Goal: Information Seeking & Learning: Learn about a topic

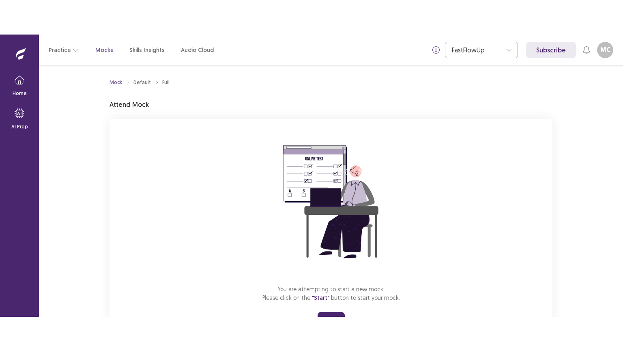
scroll to position [39, 0]
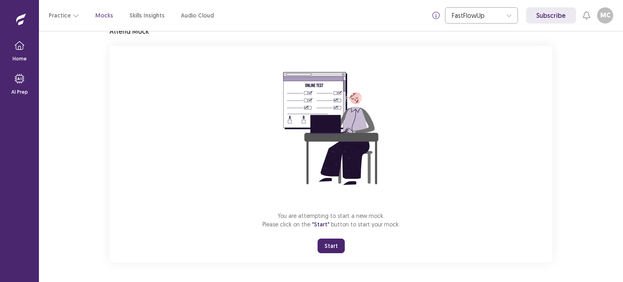
click at [335, 242] on button "Start" at bounding box center [331, 246] width 27 height 15
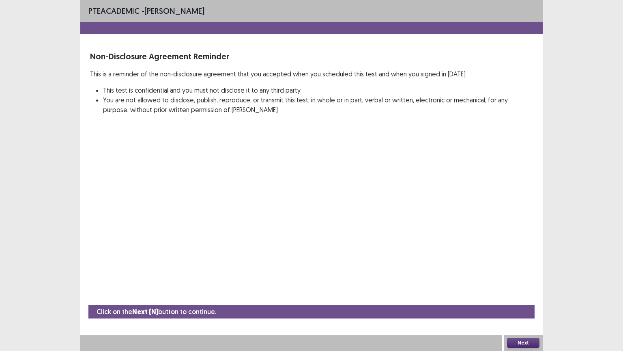
click at [521, 282] on button "Next" at bounding box center [523, 343] width 32 height 10
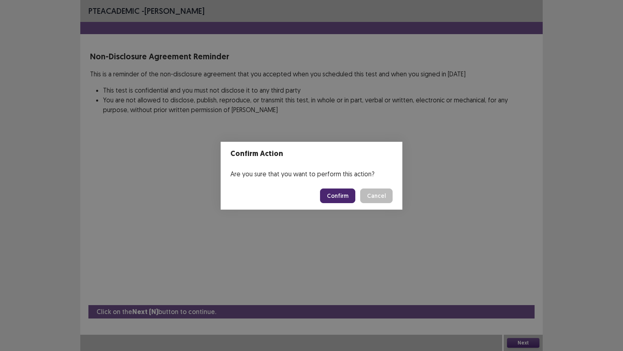
click at [344, 193] on button "Confirm" at bounding box center [337, 195] width 35 height 15
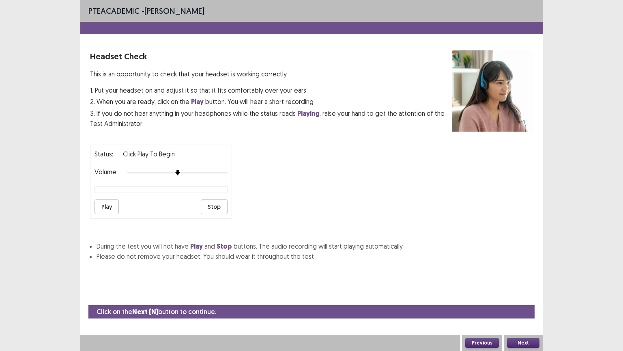
click at [112, 203] on button "Play" at bounding box center [107, 206] width 24 height 15
click at [521, 282] on button "Next" at bounding box center [523, 343] width 32 height 10
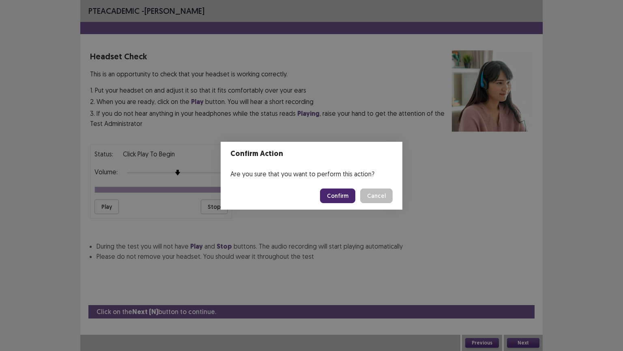
click at [335, 193] on button "Confirm" at bounding box center [337, 195] width 35 height 15
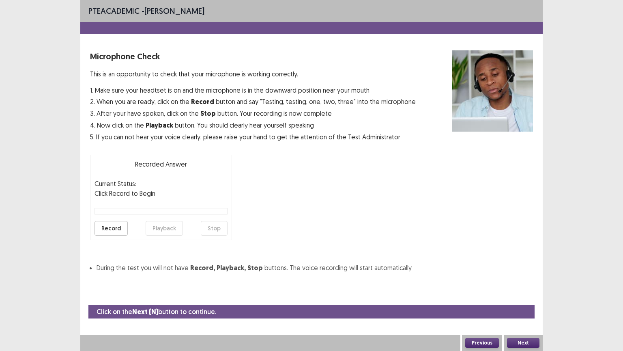
click at [110, 222] on button "Record" at bounding box center [111, 228] width 33 height 15
click at [213, 226] on button "Stop" at bounding box center [214, 228] width 27 height 15
click at [157, 227] on button "Playback" at bounding box center [164, 228] width 37 height 15
click at [108, 226] on button "Record" at bounding box center [111, 228] width 33 height 15
click at [213, 225] on button "Stop" at bounding box center [214, 228] width 27 height 15
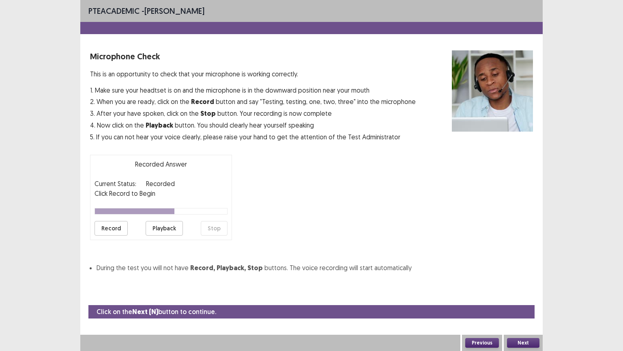
click at [105, 232] on button "Record" at bounding box center [111, 228] width 33 height 15
click at [217, 224] on button "Stop" at bounding box center [214, 228] width 27 height 15
click at [172, 224] on button "Playback" at bounding box center [164, 228] width 37 height 15
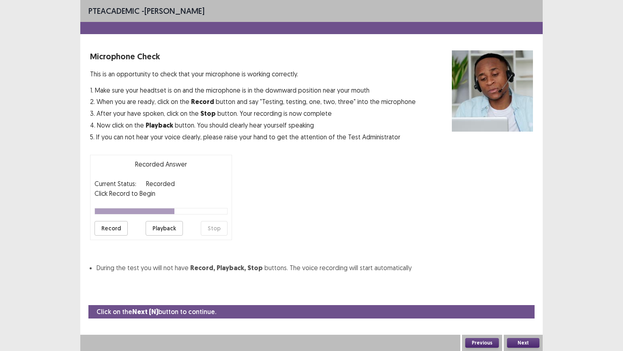
click at [114, 227] on button "Record" at bounding box center [111, 228] width 33 height 15
click at [216, 227] on button "Stop" at bounding box center [214, 228] width 27 height 15
click at [161, 226] on button "Playback" at bounding box center [164, 228] width 37 height 15
click at [518, 282] on button "Next" at bounding box center [523, 343] width 32 height 10
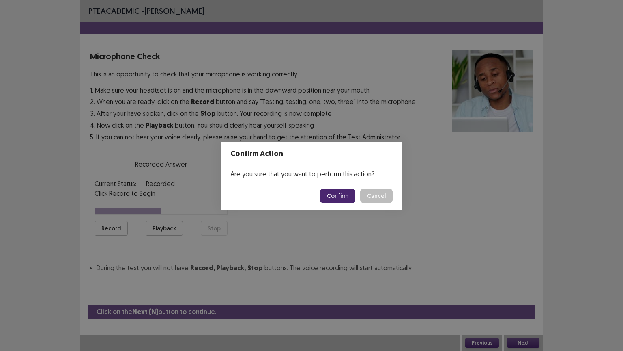
click at [348, 196] on button "Confirm" at bounding box center [337, 195] width 35 height 15
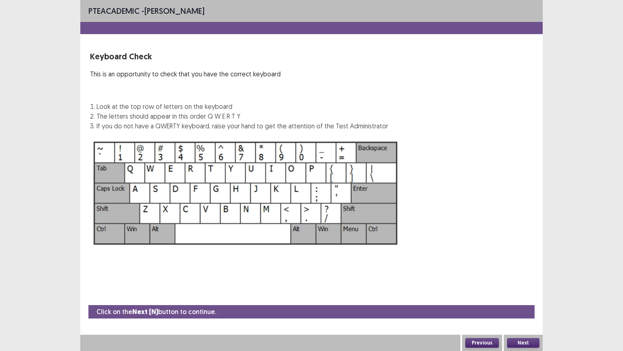
click at [515, 282] on button "Next" at bounding box center [523, 343] width 32 height 10
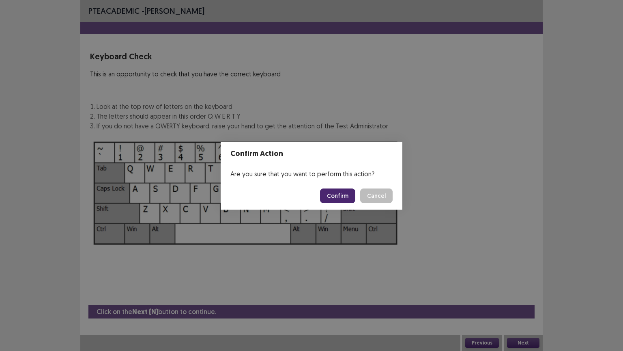
click at [349, 196] on button "Confirm" at bounding box center [337, 195] width 35 height 15
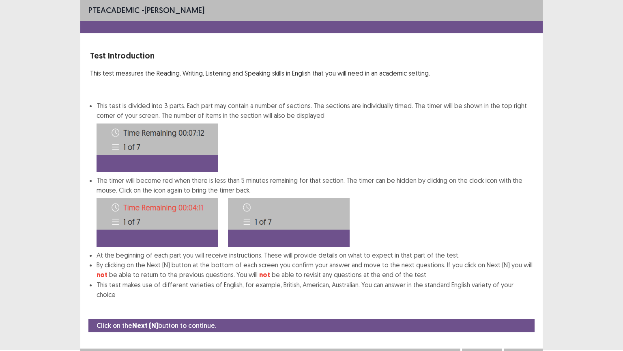
scroll to position [4, 0]
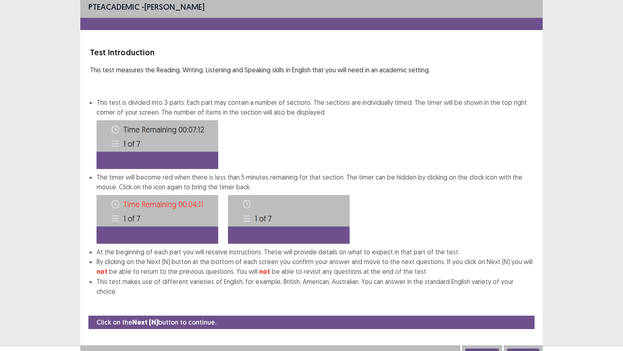
click at [531, 282] on button "Next" at bounding box center [523, 353] width 32 height 10
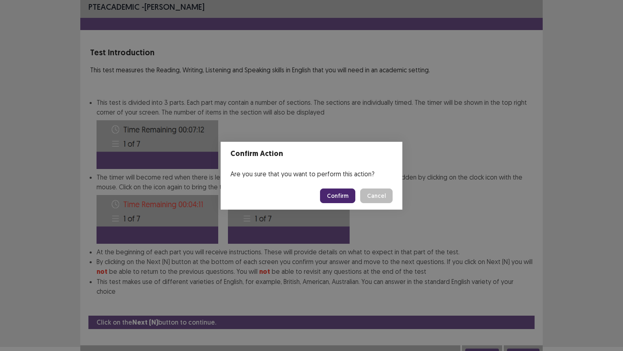
click at [338, 193] on button "Confirm" at bounding box center [337, 195] width 35 height 15
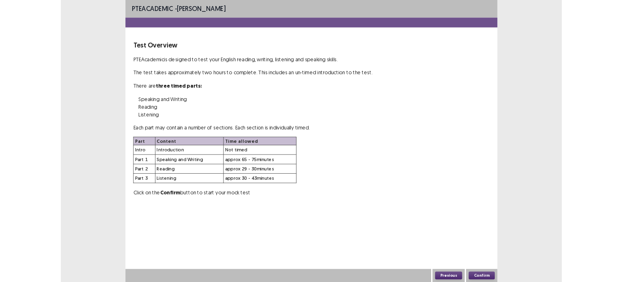
scroll to position [0, 0]
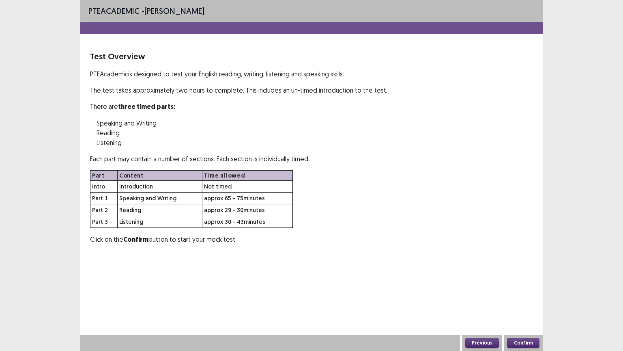
click at [518, 282] on button "Confirm" at bounding box center [523, 343] width 32 height 10
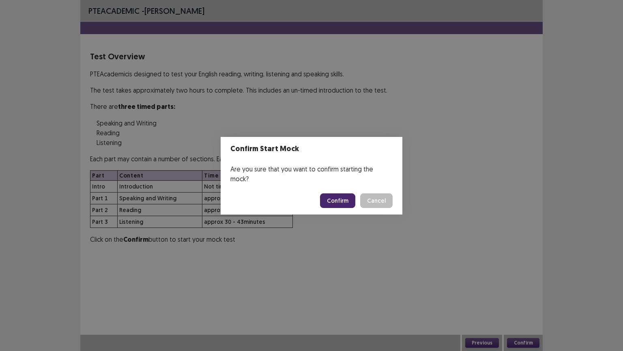
click at [353, 198] on button "Confirm" at bounding box center [337, 200] width 35 height 15
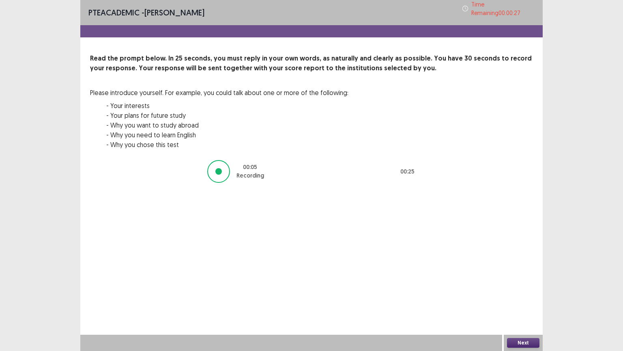
click at [518, 282] on button "Next" at bounding box center [523, 343] width 32 height 10
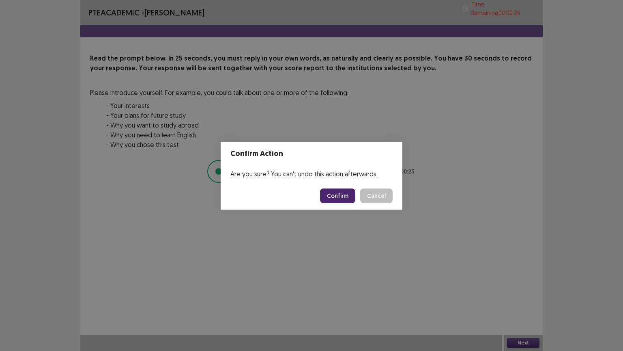
click at [342, 193] on button "Confirm" at bounding box center [337, 195] width 35 height 15
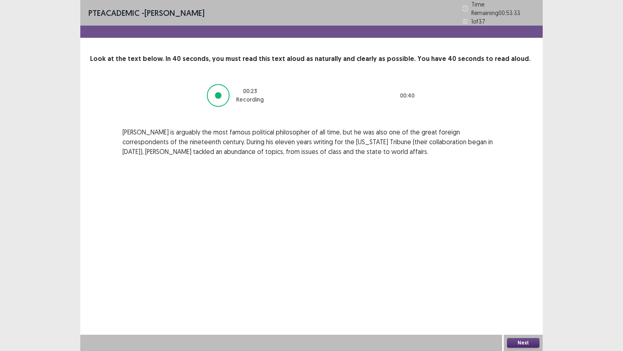
click at [518, 282] on button "Next" at bounding box center [523, 343] width 32 height 10
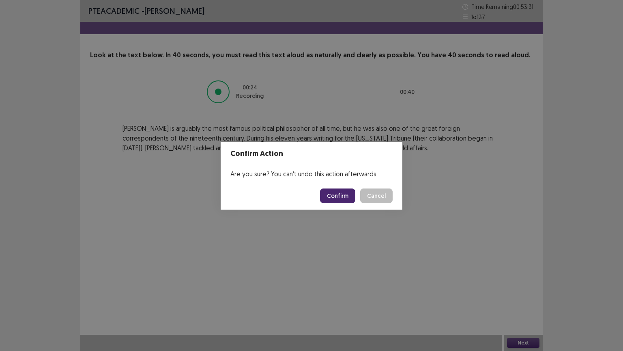
click at [344, 193] on button "Confirm" at bounding box center [337, 195] width 35 height 15
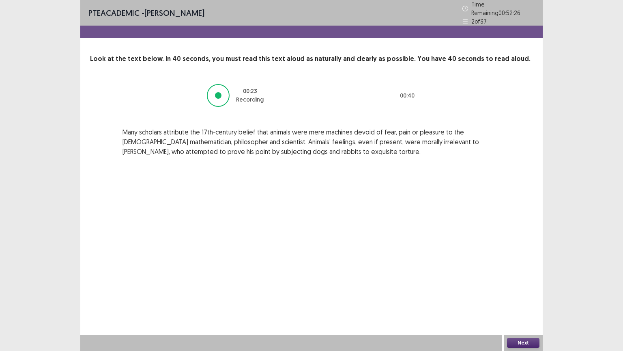
click at [521, 282] on button "Next" at bounding box center [523, 343] width 32 height 10
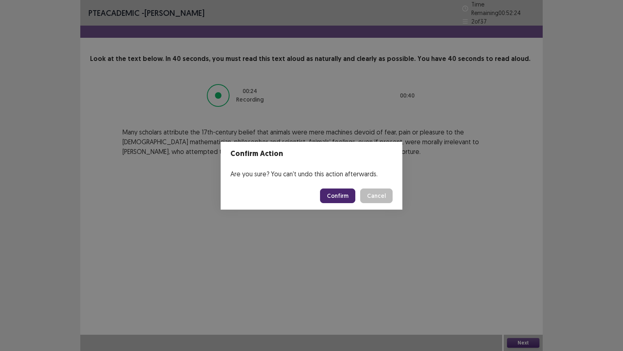
click at [353, 195] on button "Confirm" at bounding box center [337, 195] width 35 height 15
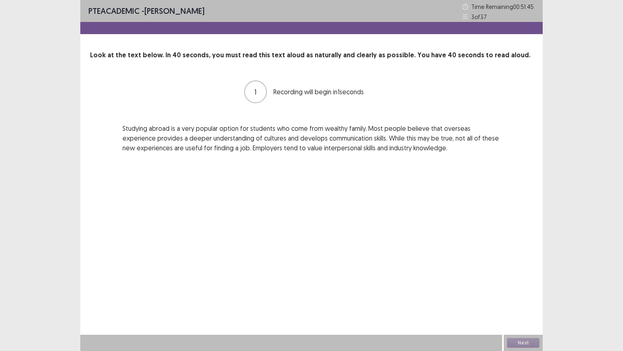
click at [523, 282] on div "Next" at bounding box center [523, 342] width 39 height 16
click at [523, 282] on button "Next" at bounding box center [523, 343] width 32 height 10
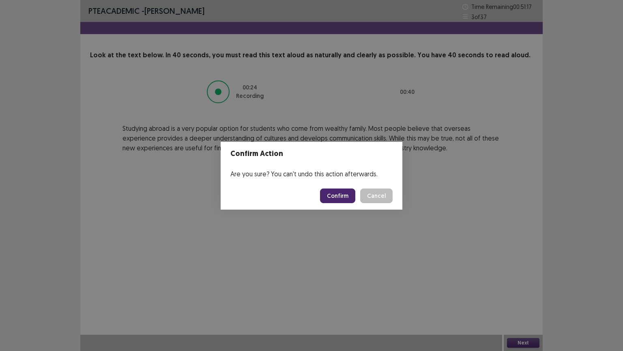
click at [350, 196] on button "Confirm" at bounding box center [337, 195] width 35 height 15
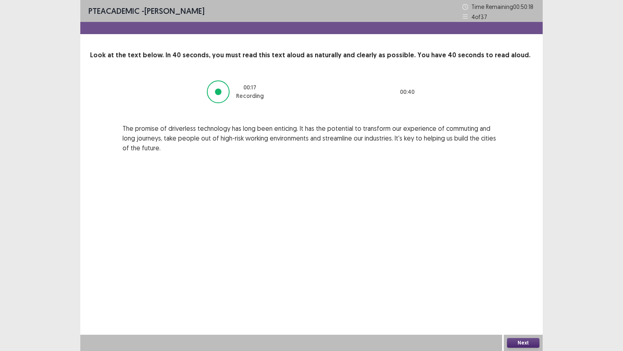
click at [518, 282] on button "Next" at bounding box center [523, 343] width 32 height 10
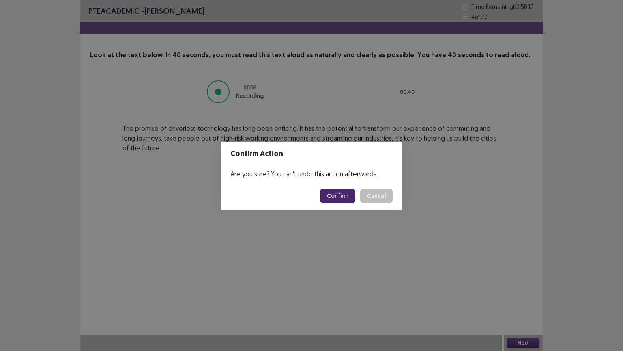
click at [348, 199] on button "Confirm" at bounding box center [337, 195] width 35 height 15
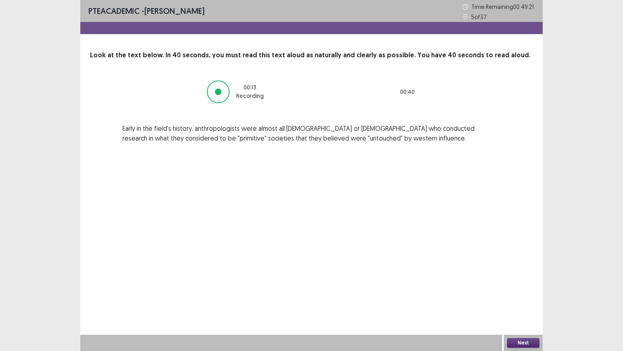
click at [517, 282] on button "Next" at bounding box center [523, 343] width 32 height 10
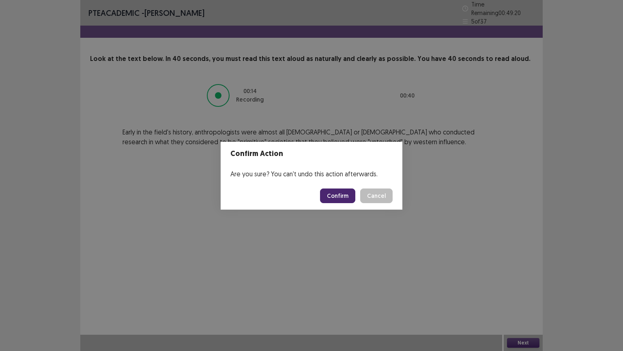
click at [344, 194] on button "Confirm" at bounding box center [337, 195] width 35 height 15
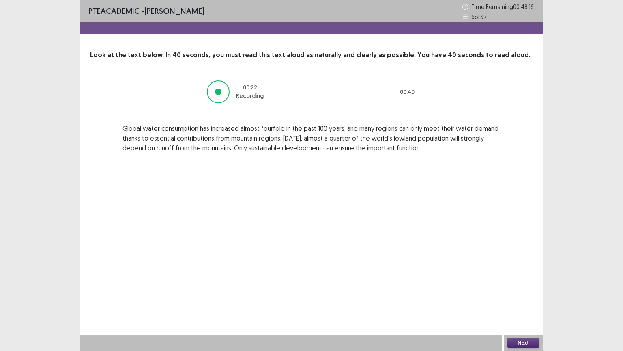
click at [516, 282] on button "Next" at bounding box center [523, 343] width 32 height 10
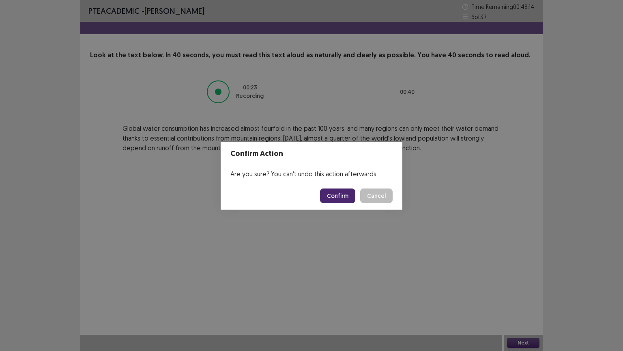
click at [336, 193] on button "Confirm" at bounding box center [337, 195] width 35 height 15
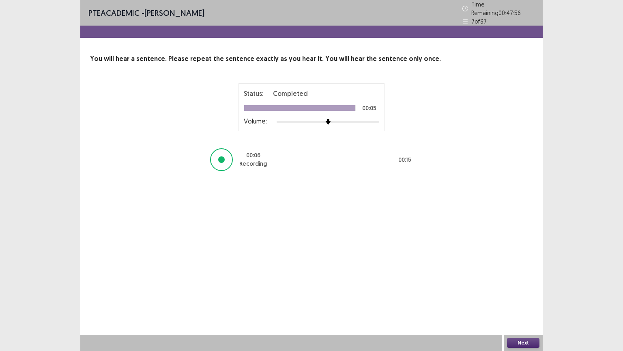
click at [521, 282] on button "Next" at bounding box center [523, 343] width 32 height 10
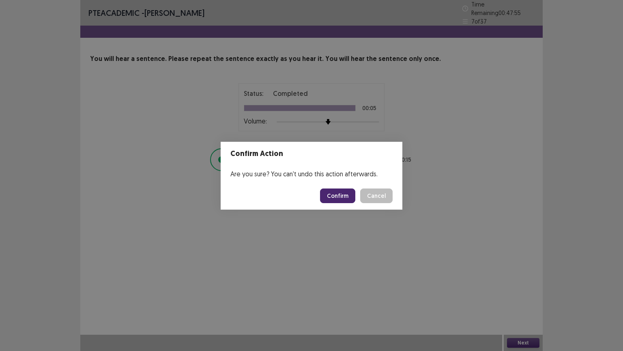
click at [346, 191] on button "Confirm" at bounding box center [337, 195] width 35 height 15
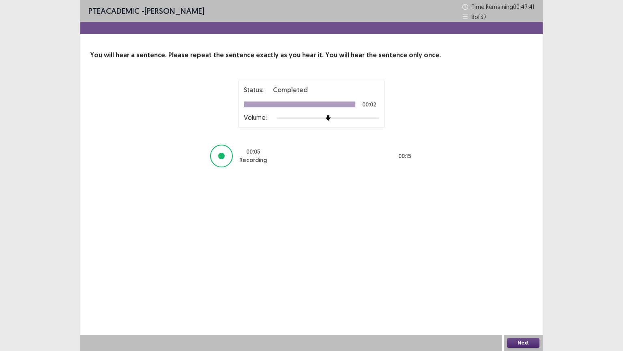
click at [527, 282] on button "Next" at bounding box center [523, 343] width 32 height 10
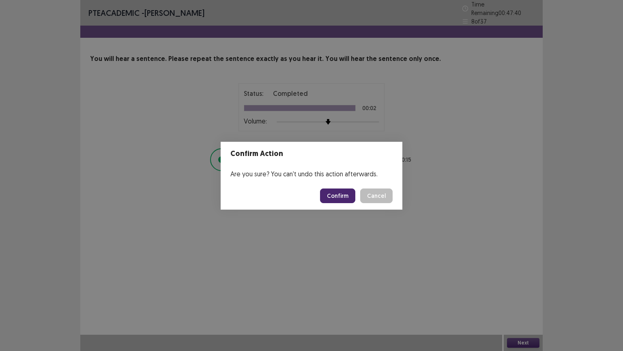
click at [338, 194] on button "Confirm" at bounding box center [337, 195] width 35 height 15
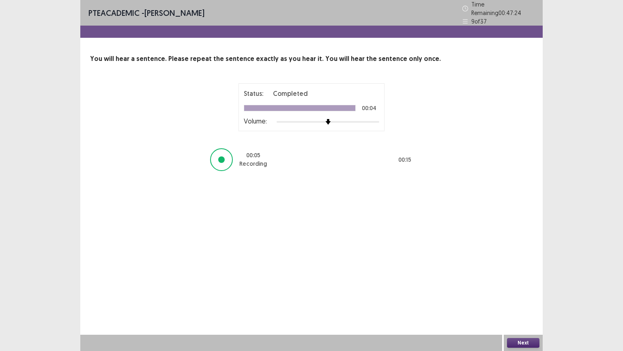
click at [521, 282] on button "Next" at bounding box center [523, 343] width 32 height 10
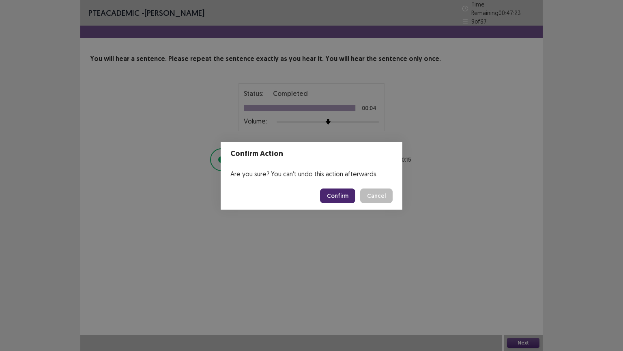
click at [339, 196] on button "Confirm" at bounding box center [337, 195] width 35 height 15
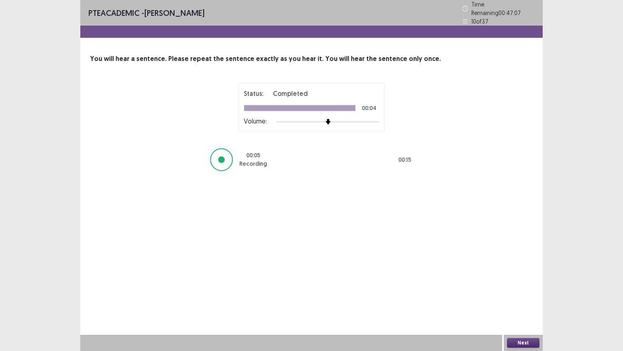
click at [520, 282] on button "Next" at bounding box center [523, 343] width 32 height 10
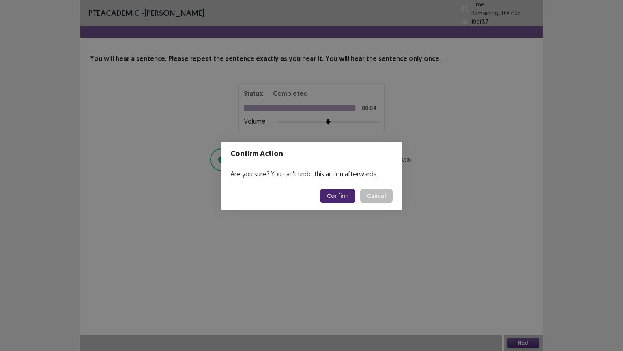
click at [344, 193] on button "Confirm" at bounding box center [337, 195] width 35 height 15
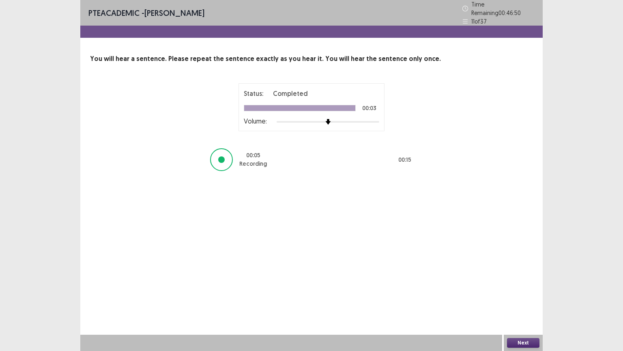
click at [521, 282] on button "Next" at bounding box center [523, 343] width 32 height 10
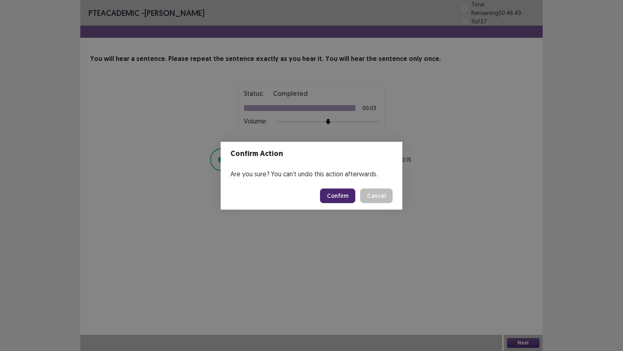
click at [336, 197] on button "Confirm" at bounding box center [337, 195] width 35 height 15
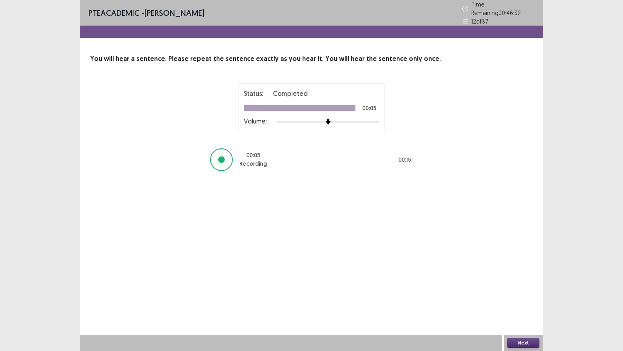
click at [516, 282] on button "Next" at bounding box center [523, 343] width 32 height 10
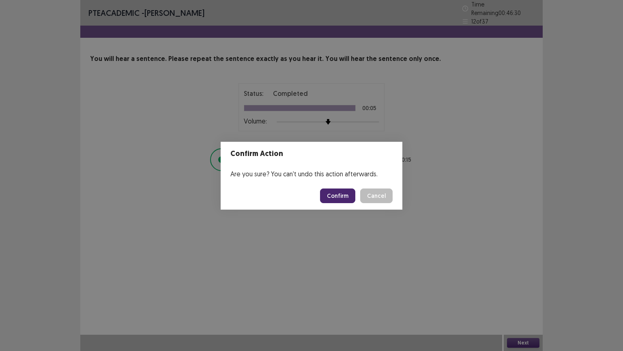
click at [342, 189] on button "Confirm" at bounding box center [337, 195] width 35 height 15
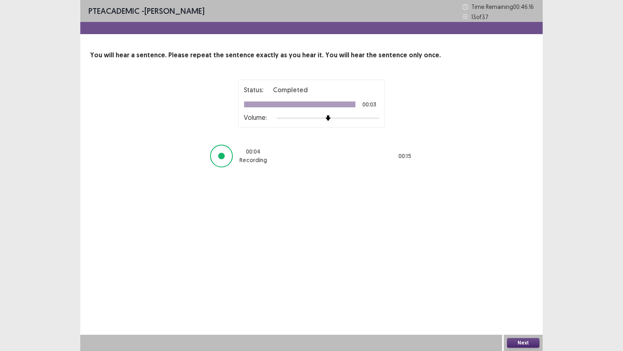
click at [518, 282] on button "Next" at bounding box center [523, 343] width 32 height 10
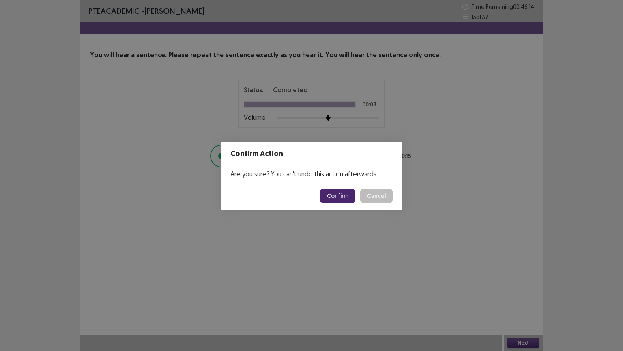
click at [338, 193] on button "Confirm" at bounding box center [337, 195] width 35 height 15
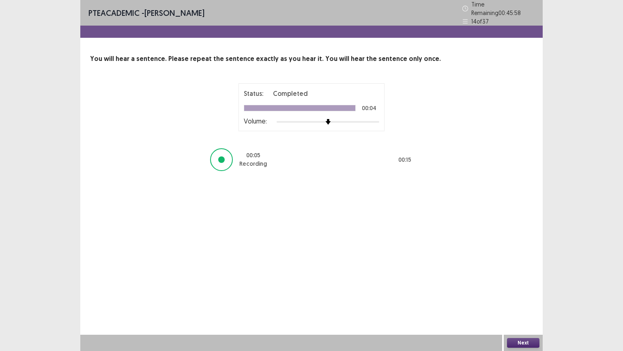
click at [524, 282] on button "Next" at bounding box center [523, 343] width 32 height 10
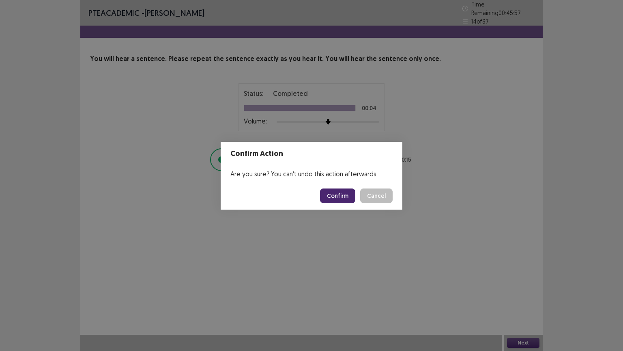
click at [351, 190] on button "Confirm" at bounding box center [337, 195] width 35 height 15
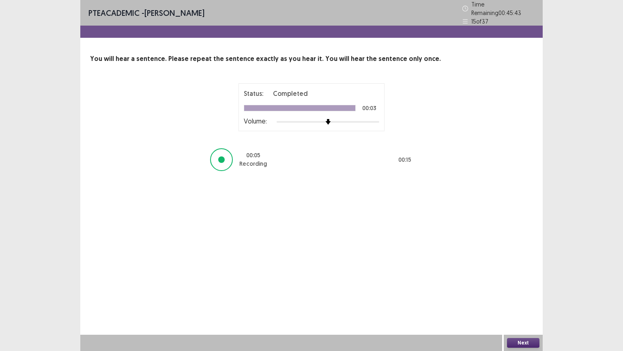
click at [516, 282] on button "Next" at bounding box center [523, 343] width 32 height 10
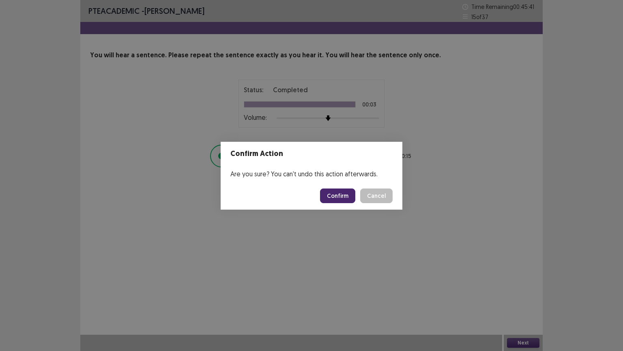
click at [347, 193] on button "Confirm" at bounding box center [337, 195] width 35 height 15
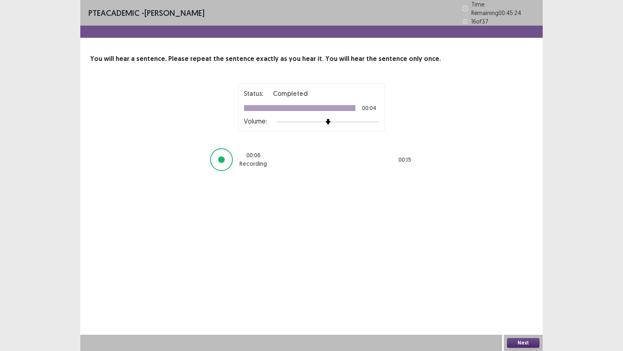
click at [523, 282] on button "Next" at bounding box center [523, 343] width 32 height 10
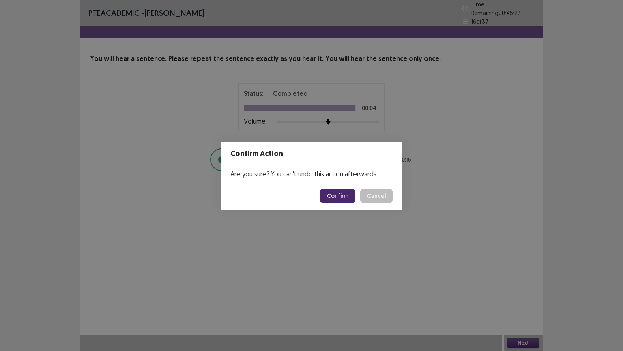
click at [344, 200] on button "Confirm" at bounding box center [337, 195] width 35 height 15
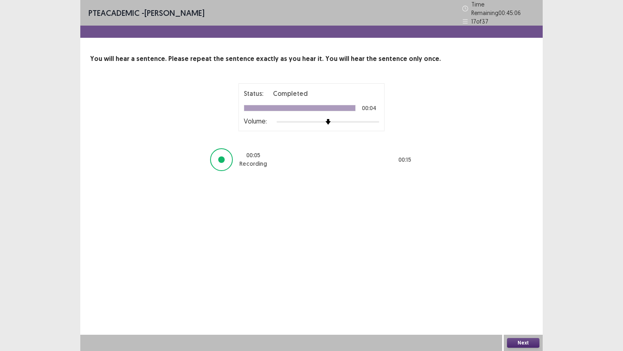
click at [523, 282] on button "Next" at bounding box center [523, 343] width 32 height 10
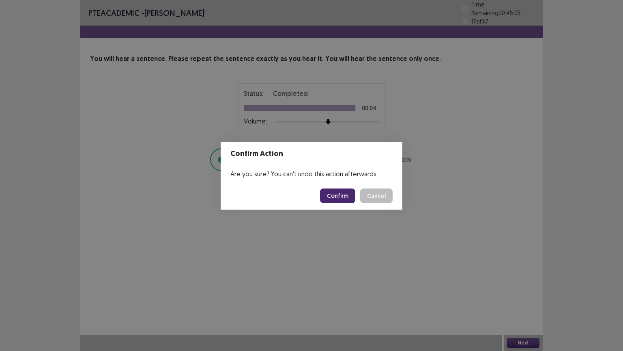
click at [336, 198] on button "Confirm" at bounding box center [337, 195] width 35 height 15
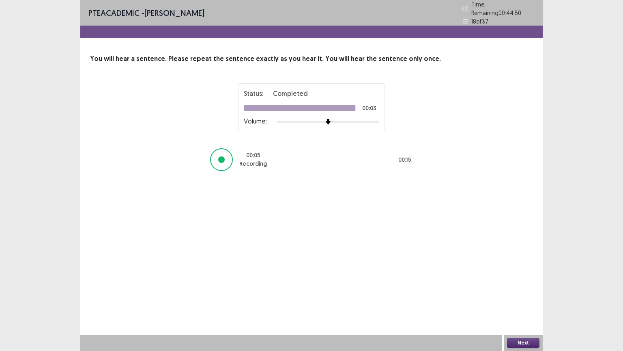
click at [524, 282] on button "Next" at bounding box center [523, 343] width 32 height 10
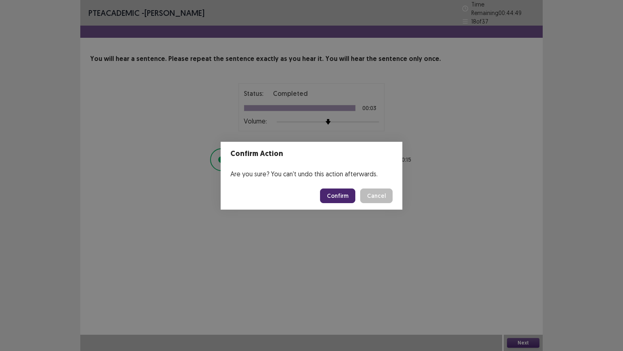
click at [341, 198] on button "Confirm" at bounding box center [337, 195] width 35 height 15
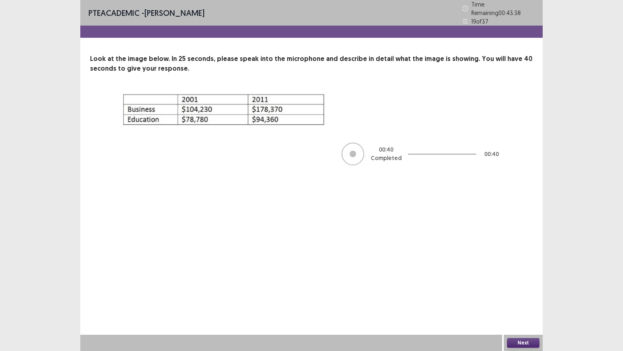
click at [526, 282] on button "Next" at bounding box center [523, 343] width 32 height 10
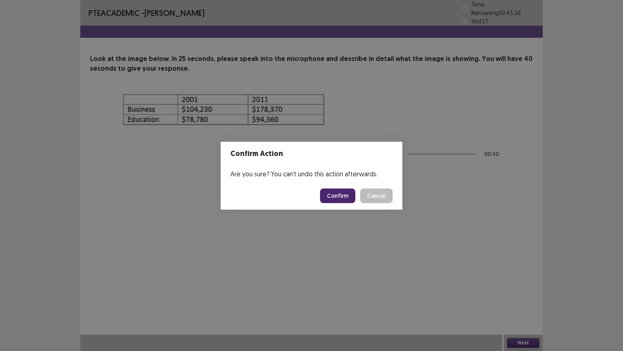
click at [340, 200] on button "Confirm" at bounding box center [337, 195] width 35 height 15
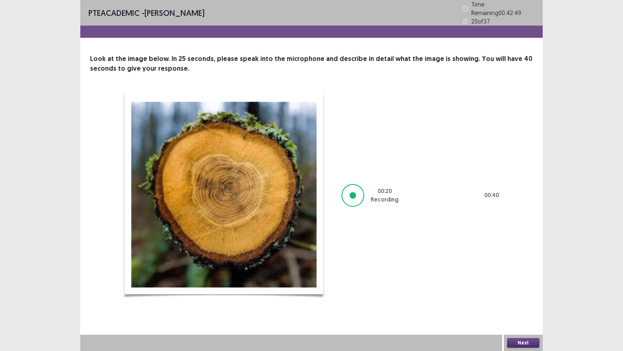
click at [519, 282] on button "Next" at bounding box center [523, 343] width 32 height 10
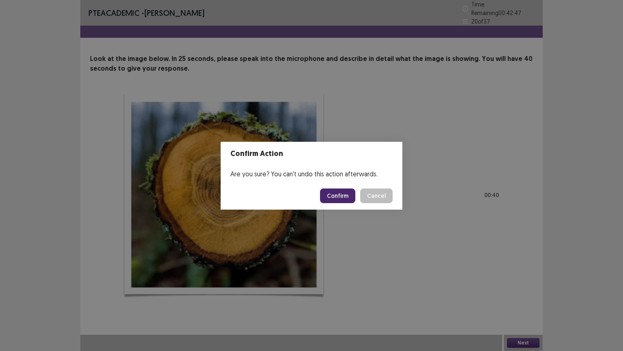
click at [335, 197] on button "Confirm" at bounding box center [337, 195] width 35 height 15
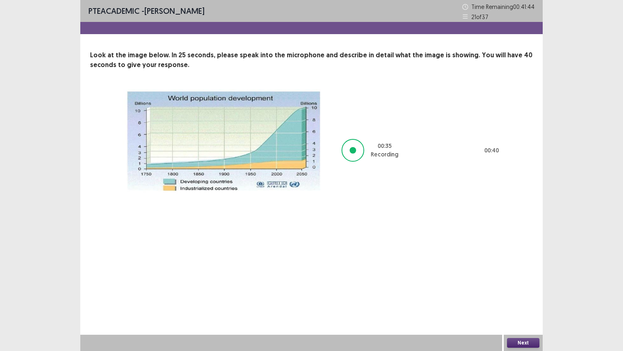
click at [526, 282] on button "Next" at bounding box center [523, 343] width 32 height 10
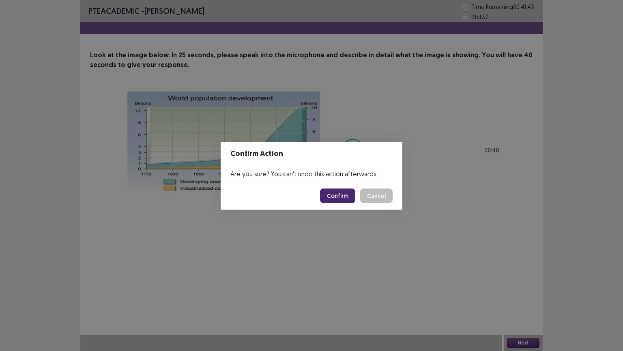
click at [331, 196] on button "Confirm" at bounding box center [337, 195] width 35 height 15
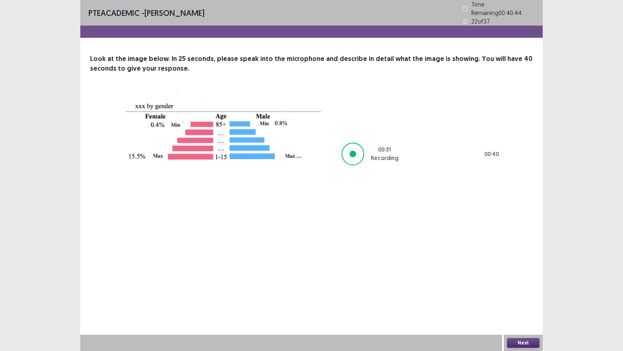
click at [524, 282] on button "Next" at bounding box center [523, 343] width 32 height 10
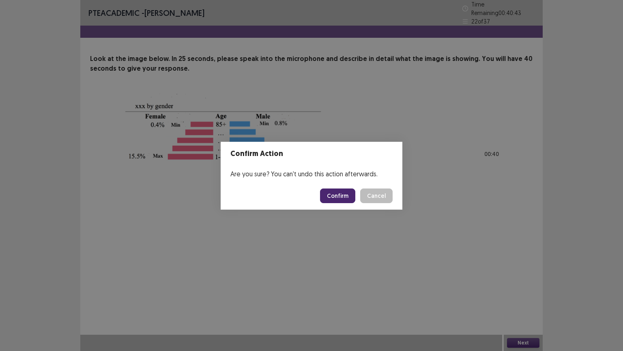
click at [337, 194] on button "Confirm" at bounding box center [337, 195] width 35 height 15
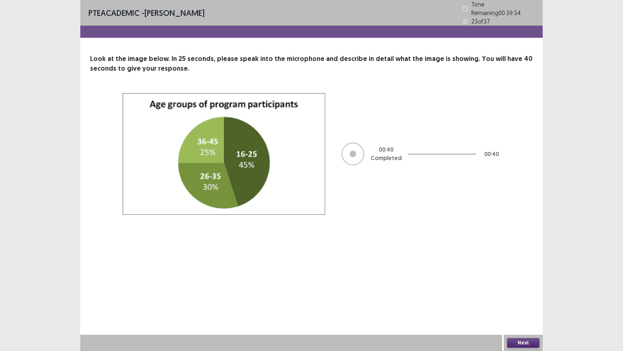
click at [525, 282] on button "Next" at bounding box center [523, 343] width 32 height 10
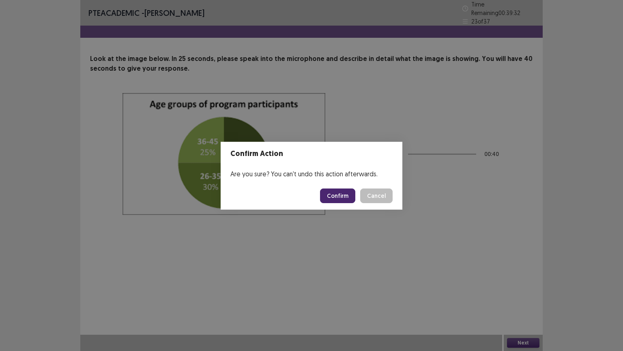
click at [344, 196] on button "Confirm" at bounding box center [337, 195] width 35 height 15
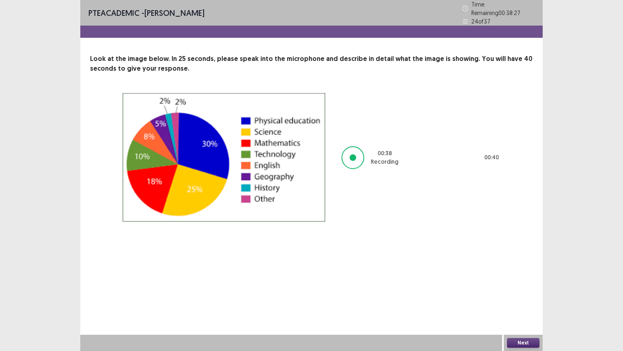
drag, startPoint x: 344, startPoint y: 196, endPoint x: 533, endPoint y: 243, distance: 194.9
click at [533, 243] on div "PTE academic - [PERSON_NAME] Time Remaining 00 : 38 : 27 24 of 37 Look at the i…" at bounding box center [311, 175] width 463 height 351
click at [531, 282] on button "Next" at bounding box center [523, 343] width 32 height 10
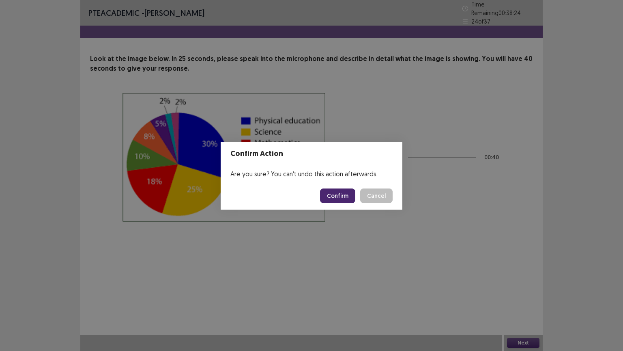
click at [344, 195] on button "Confirm" at bounding box center [337, 195] width 35 height 15
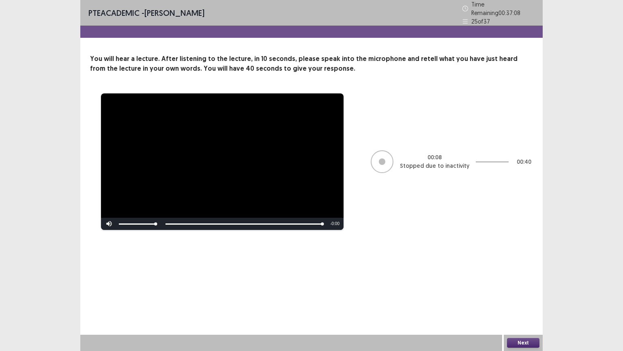
click at [381, 158] on div at bounding box center [382, 161] width 6 height 6
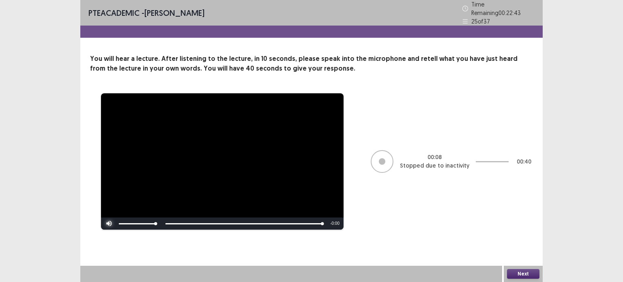
click at [110, 224] on span "Video Player" at bounding box center [109, 224] width 16 height 0
click at [191, 220] on div "Skip Backward Skip Forward Mute 7% Current Time 0:50 / Duration 0:50 Loaded : 1…" at bounding box center [222, 223] width 243 height 12
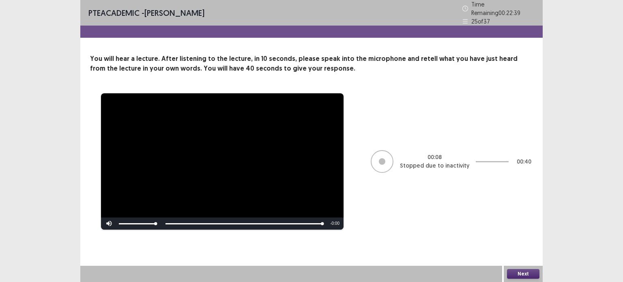
drag, startPoint x: 191, startPoint y: 220, endPoint x: 40, endPoint y: 95, distance: 195.9
click at [40, 95] on div "**********" at bounding box center [311, 141] width 623 height 282
